Goal: Transaction & Acquisition: Purchase product/service

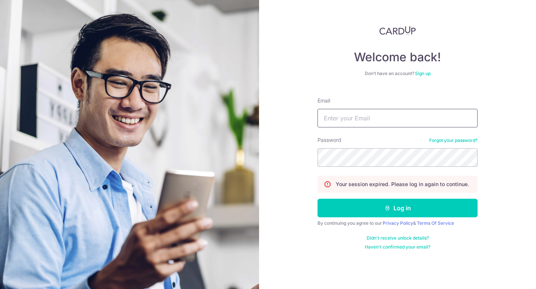
type input "maggie@kingscartcoffee.com"
click at [393, 206] on button "Log in" at bounding box center [397, 208] width 160 height 19
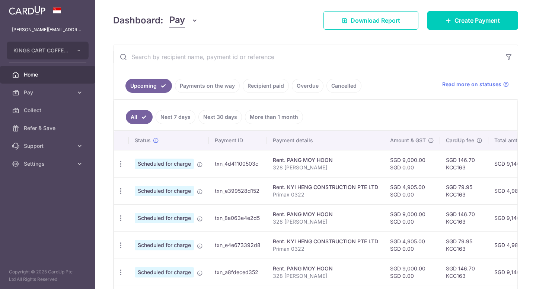
click at [267, 88] on link "Recipient paid" at bounding box center [266, 86] width 46 height 14
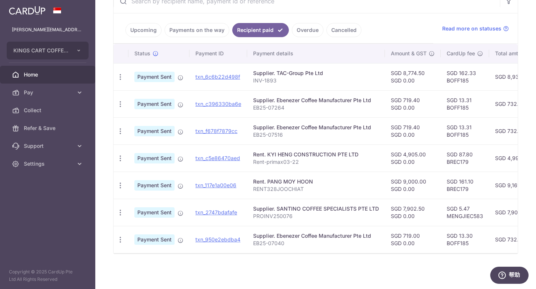
click at [142, 30] on link "Upcoming" at bounding box center [143, 30] width 36 height 14
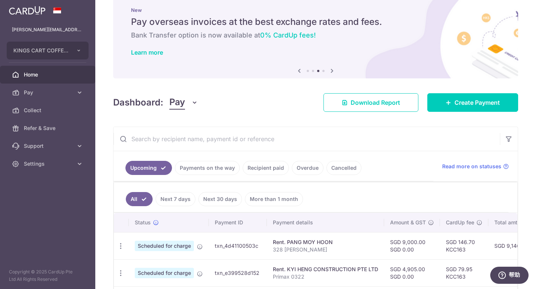
scroll to position [155, 0]
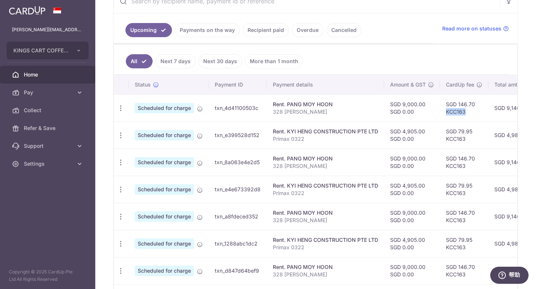
copy td "KCC163"
drag, startPoint x: 464, startPoint y: 111, endPoint x: 97, endPoint y: 100, distance: 367.7
click at [441, 111] on td "SGD 146.70 KCC163" at bounding box center [464, 107] width 48 height 27
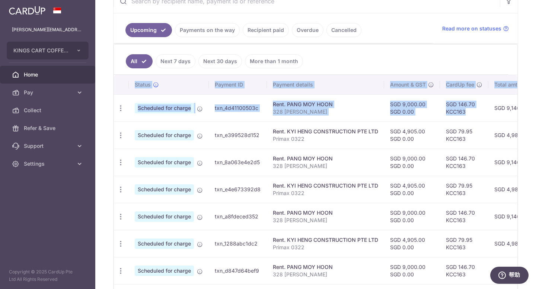
click at [82, 94] on icon at bounding box center [79, 92] width 7 height 7
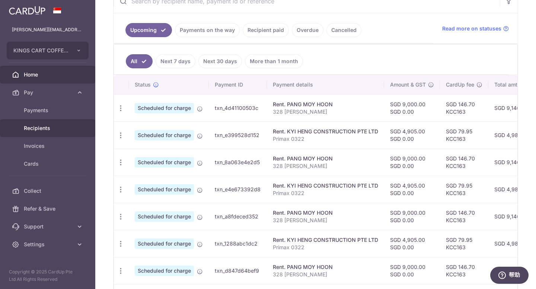
click at [36, 129] on span "Recipients" at bounding box center [48, 128] width 49 height 7
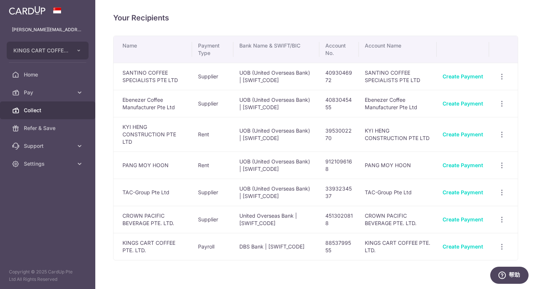
click at [43, 108] on span "Collect" at bounding box center [48, 110] width 49 height 7
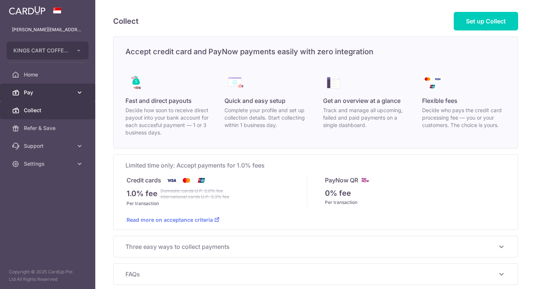
click at [41, 93] on span "Pay" at bounding box center [48, 92] width 49 height 7
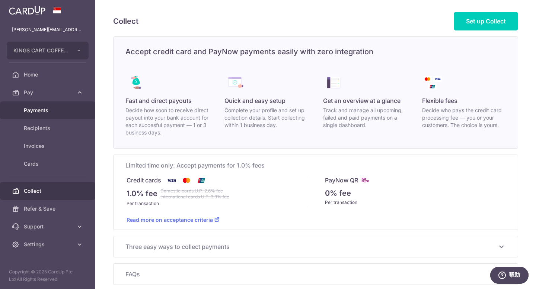
click at [38, 112] on span "Payments" at bounding box center [48, 110] width 49 height 7
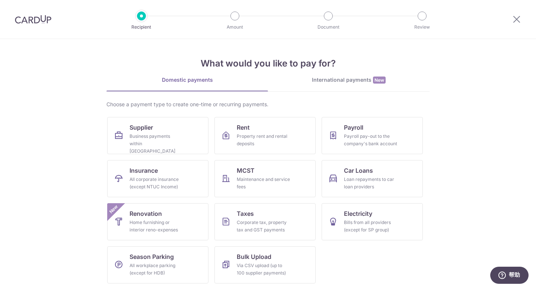
scroll to position [0, 0]
click at [166, 215] on link "Renovation Home furnishing or interior reno-expenses New" at bounding box center [157, 221] width 101 height 37
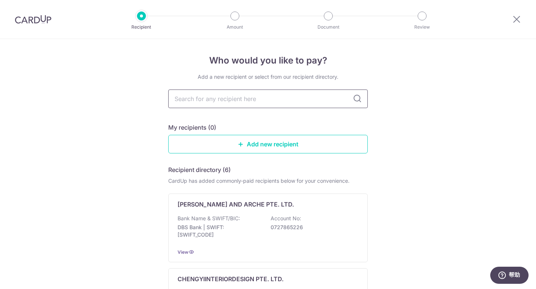
click at [324, 97] on input "text" at bounding box center [267, 99] width 199 height 19
click at [275, 94] on input "text" at bounding box center [267, 99] width 199 height 19
click at [303, 151] on link "Add new recipient" at bounding box center [267, 144] width 199 height 19
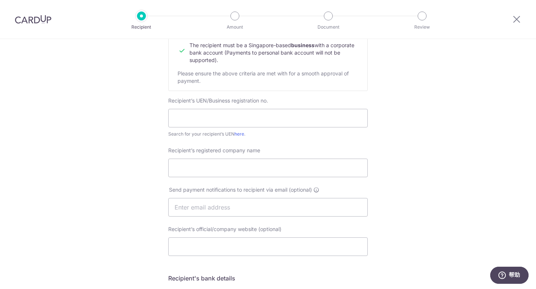
scroll to position [103, 0]
click at [262, 117] on input "text" at bounding box center [267, 117] width 199 height 19
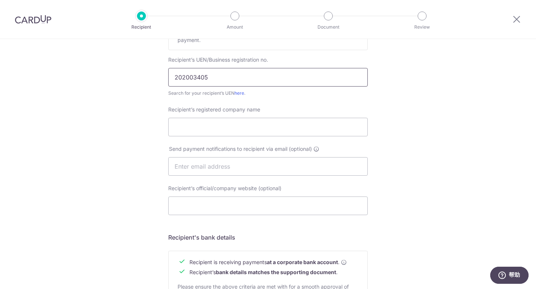
scroll to position [142, 0]
type input "202003405K"
click at [244, 131] on input "Recipient’s registered company name" at bounding box center [267, 128] width 199 height 19
type input "d"
type input "DD+G Pte Ltd"
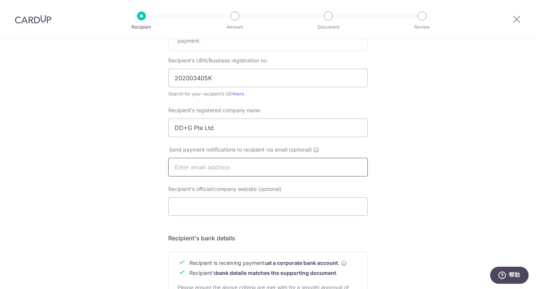
click at [216, 167] on input "text" at bounding box center [267, 167] width 199 height 19
type input "hello@ddg-int.com"
click at [215, 206] on input "Recipient’s official/company website (optional)" at bounding box center [267, 207] width 199 height 19
type input "www.ddg-int.com"
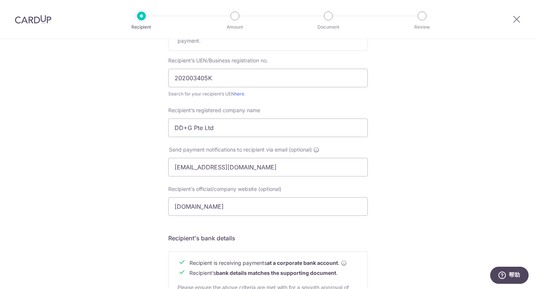
click at [459, 174] on div "Who would you like to pay? Your recipient does not need a CardUp account to rec…" at bounding box center [268, 176] width 536 height 559
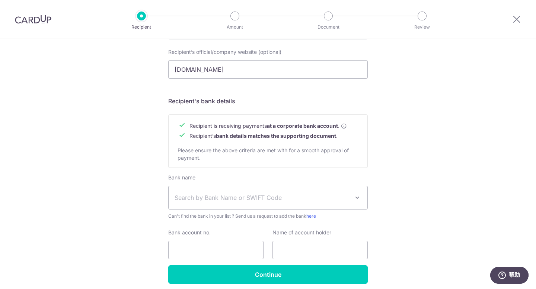
scroll to position [309, 0]
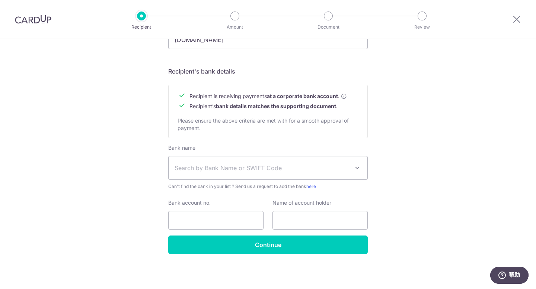
click at [269, 170] on span "Search by Bank Name or SWIFT Code" at bounding box center [261, 168] width 175 height 9
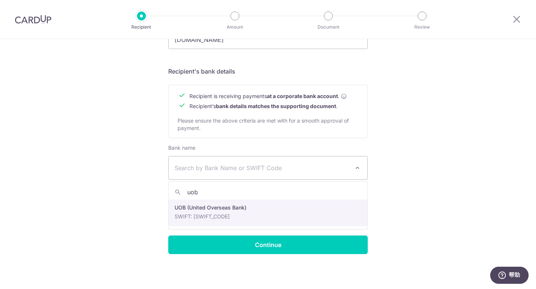
type input "uob"
select select "18"
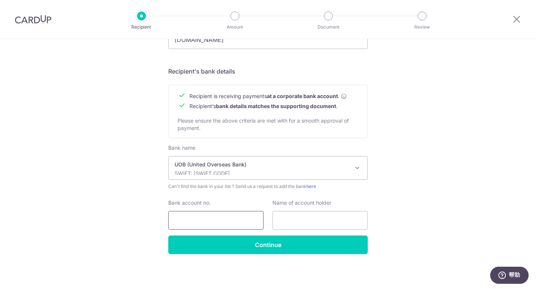
click at [223, 223] on input "Bank account no." at bounding box center [215, 220] width 95 height 19
type input "42231162503"
click at [295, 225] on input "text" at bounding box center [319, 220] width 95 height 19
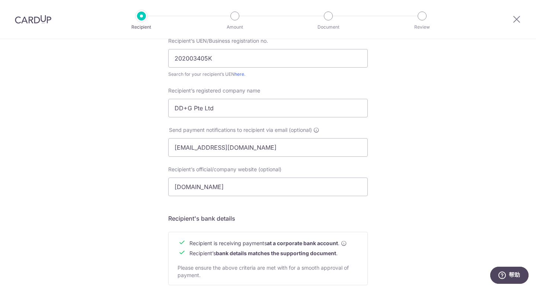
scroll to position [148, 0]
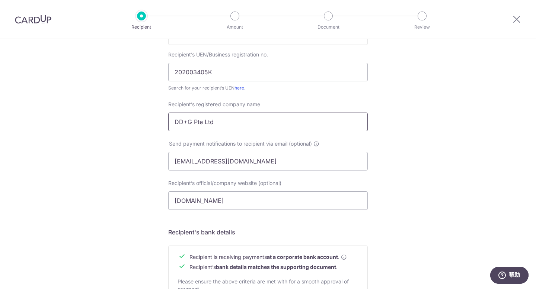
type input "DD+G PTE LTD"
click at [221, 119] on input "DD+G Pte Ltd" at bounding box center [267, 122] width 199 height 19
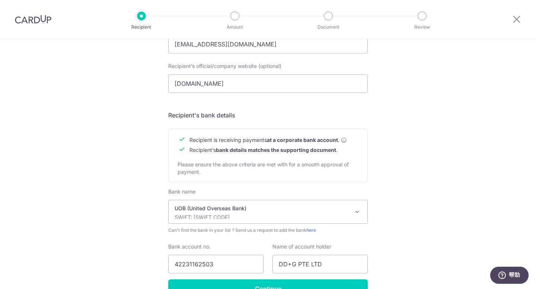
scroll to position [309, 0]
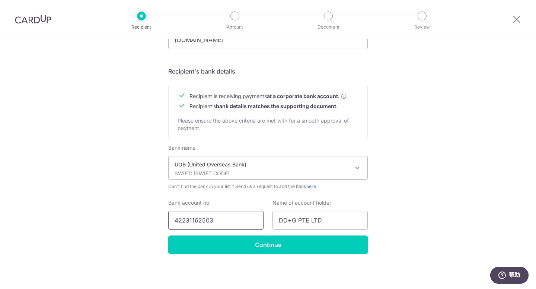
type input "DD+G PTE LTD"
click at [195, 221] on input "42231162503" at bounding box center [215, 220] width 95 height 19
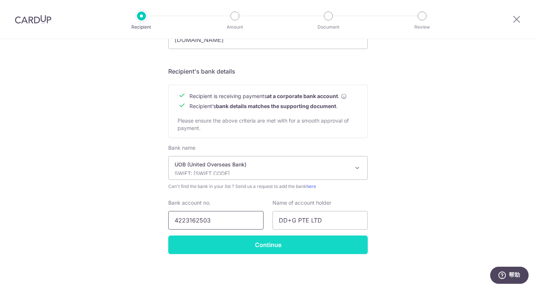
type input "4223162503"
click at [269, 240] on input "Continue" at bounding box center [267, 245] width 199 height 19
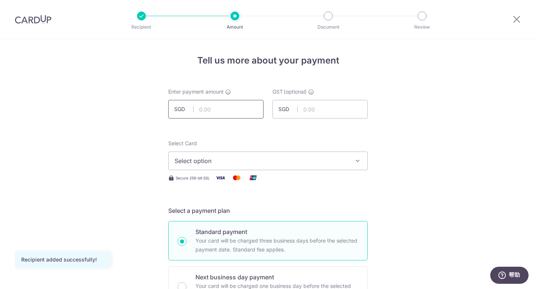
click at [205, 107] on input "text" at bounding box center [215, 109] width 95 height 19
type input "6,540.00"
click at [340, 162] on span "Select option" at bounding box center [260, 161] width 173 height 9
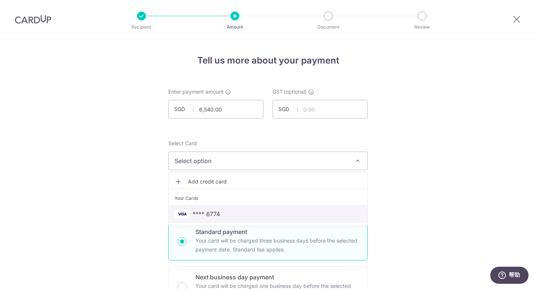
click at [234, 217] on span "**** 6774" at bounding box center [267, 214] width 187 height 9
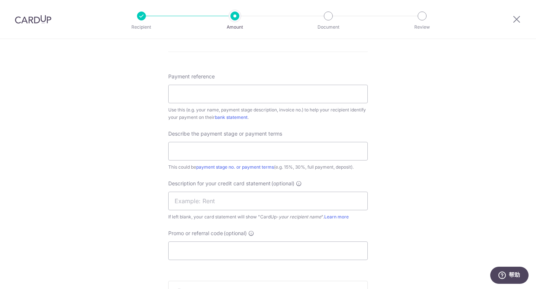
scroll to position [398, 0]
click at [209, 93] on input "Payment reference" at bounding box center [267, 93] width 199 height 19
click at [435, 84] on div "Tell us more about your payment Enter payment amount SGD 6,540.00 6540.00 GST (…" at bounding box center [268, 27] width 536 height 773
click at [286, 152] on input "text" at bounding box center [267, 150] width 199 height 19
type input "Full payment"
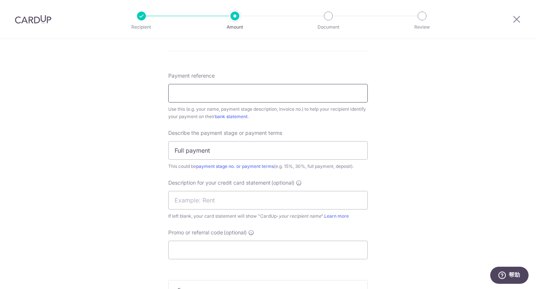
click at [211, 95] on input "Payment reference" at bounding box center [267, 93] width 199 height 19
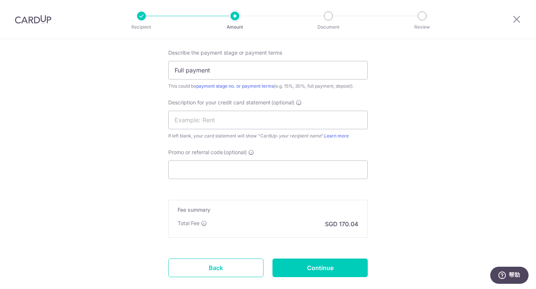
scroll to position [482, 0]
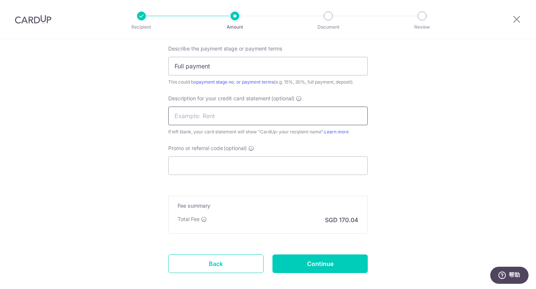
type input "2509-938"
click at [302, 118] on input "text" at bounding box center [267, 116] width 199 height 19
type input "R"
type input "DDG JC FLOOR"
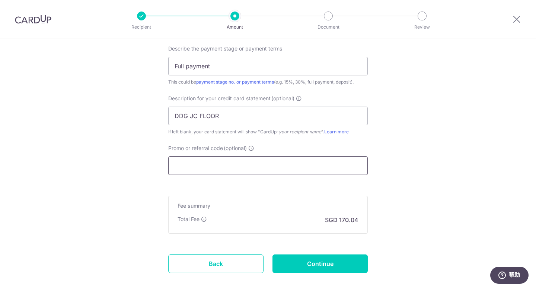
click at [317, 164] on input "Promo or referral code (optional)" at bounding box center [267, 166] width 199 height 19
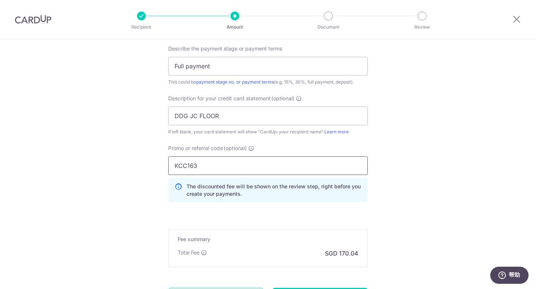
type input "KCC163"
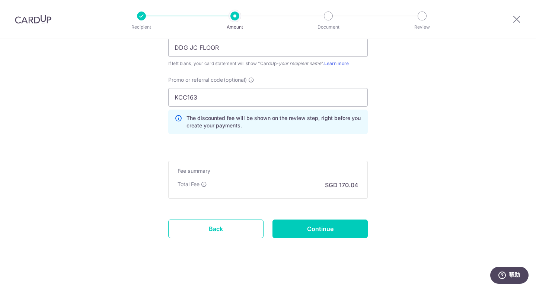
scroll to position [555, 0]
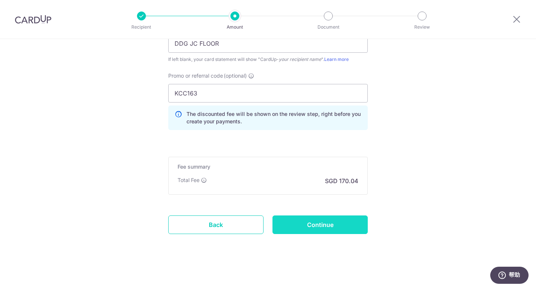
click at [328, 225] on input "Continue" at bounding box center [319, 225] width 95 height 19
type input "Create Schedule"
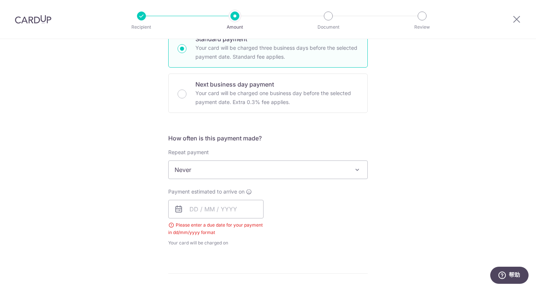
scroll to position [287, 0]
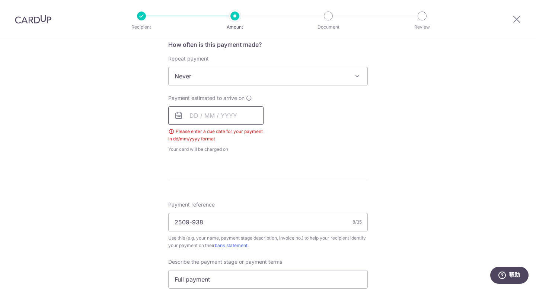
click at [235, 119] on input "text" at bounding box center [215, 115] width 95 height 19
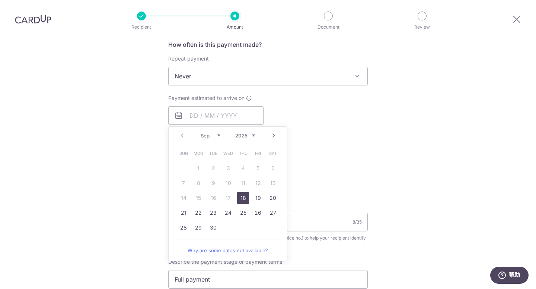
click at [241, 200] on link "18" at bounding box center [243, 198] width 12 height 12
type input "[DATE]"
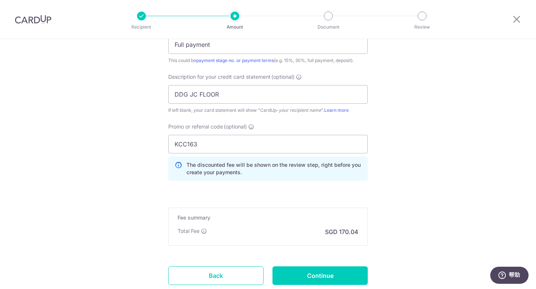
scroll to position [586, 0]
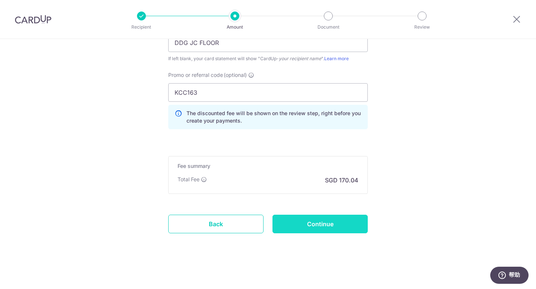
click at [343, 228] on input "Continue" at bounding box center [319, 224] width 95 height 19
type input "Create Schedule"
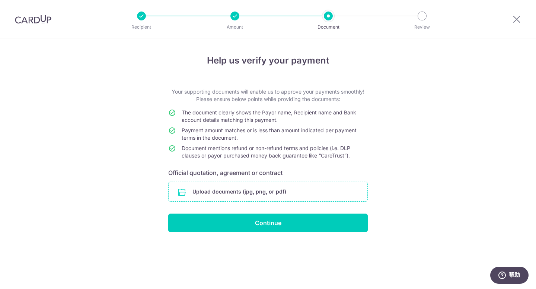
click at [233, 194] on input "file" at bounding box center [267, 191] width 199 height 19
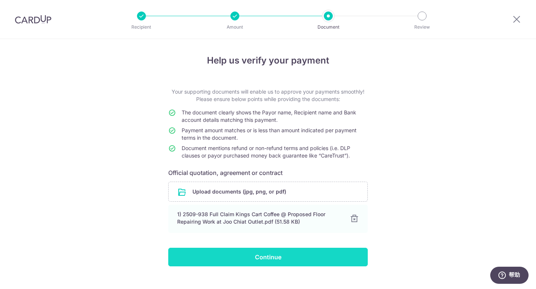
click at [290, 257] on input "Continue" at bounding box center [267, 257] width 199 height 19
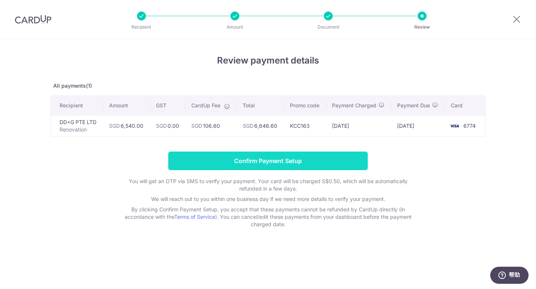
click at [310, 161] on input "Confirm Payment Setup" at bounding box center [267, 161] width 199 height 19
